Goal: Navigation & Orientation: Find specific page/section

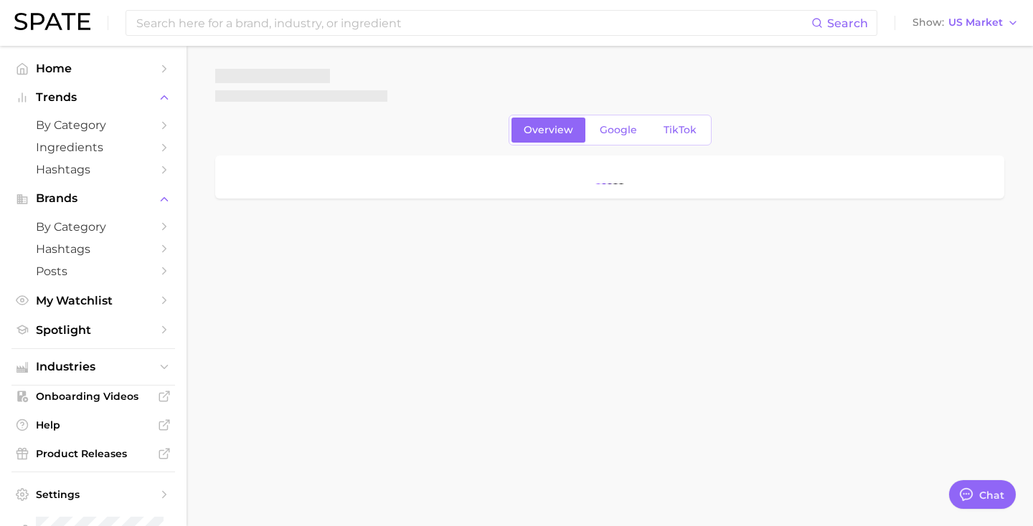
type textarea "x"
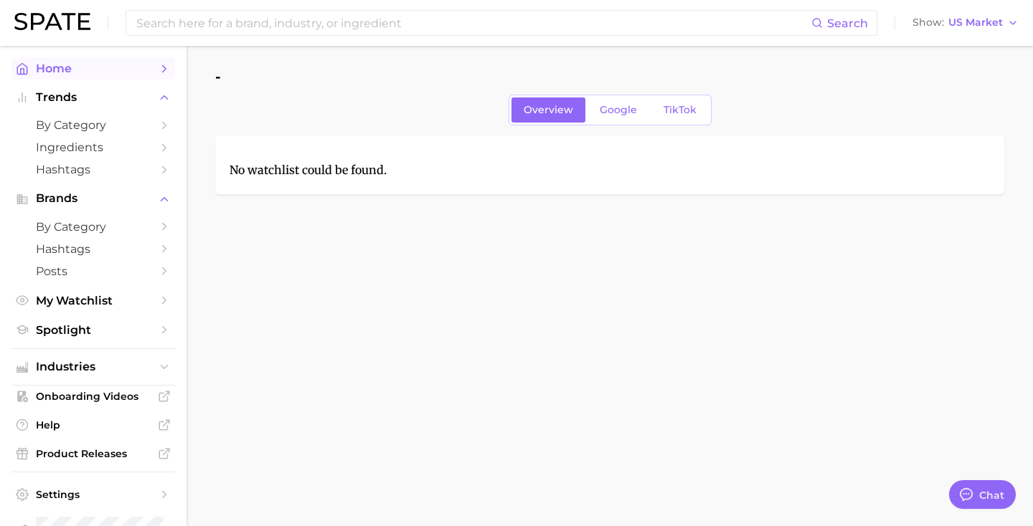
click at [146, 67] on span "Home" at bounding box center [93, 69] width 115 height 14
